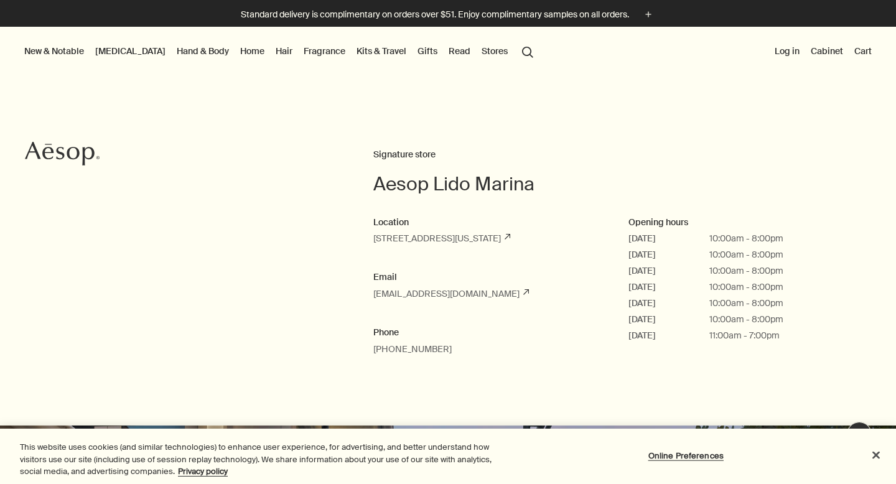
click at [174, 52] on link "Hand & Body" at bounding box center [202, 51] width 57 height 16
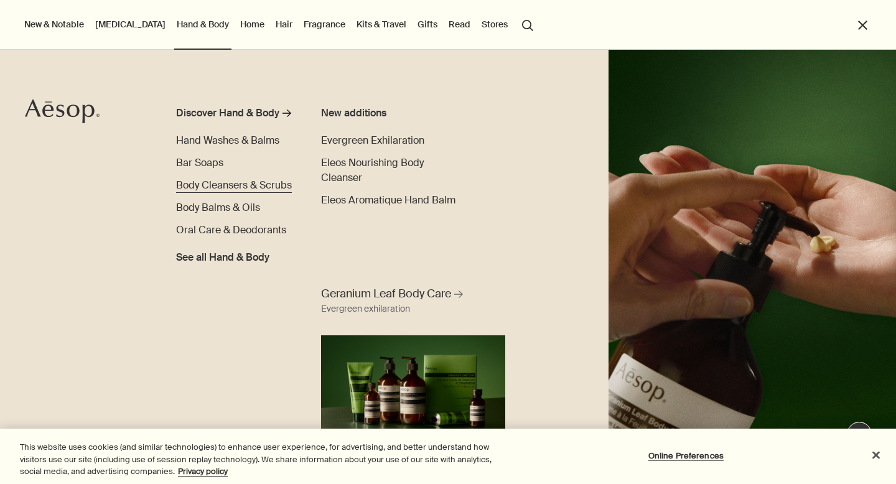
click at [224, 182] on span "Body Cleansers & Scrubs" at bounding box center [234, 185] width 116 height 13
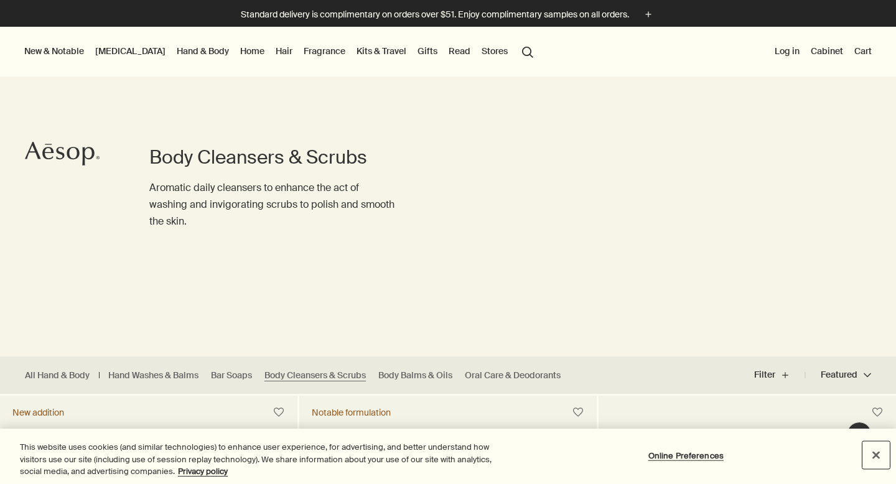
click at [878, 449] on button "Close" at bounding box center [876, 454] width 27 height 27
